Goal: Information Seeking & Learning: Learn about a topic

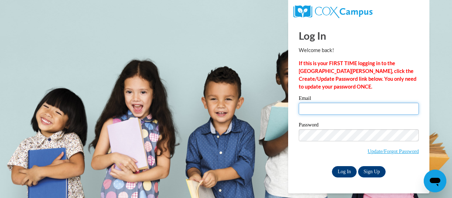
type input "marshall.diane.p@muscogee.k12.ga.us"
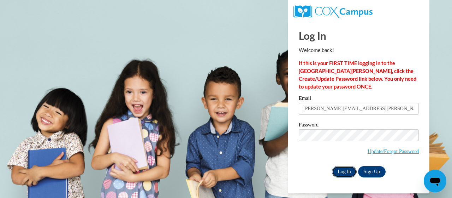
click at [343, 171] on input "Log In" at bounding box center [344, 171] width 25 height 11
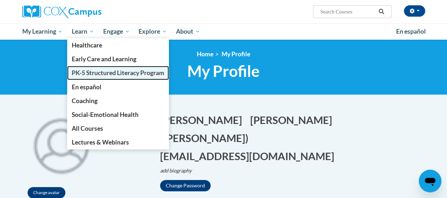
click at [123, 70] on span "PK-5 Structured Literacy Program" at bounding box center [118, 72] width 93 height 7
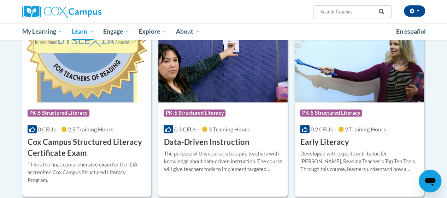
scroll to position [261, 0]
